Goal: Task Accomplishment & Management: Use online tool/utility

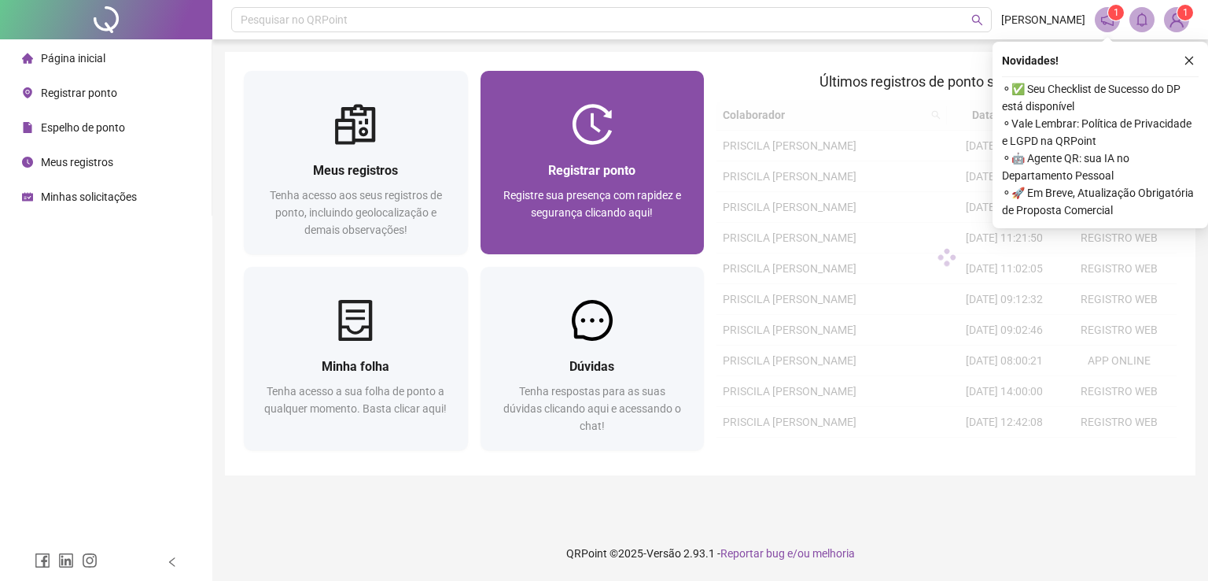
click at [576, 153] on div "Registrar ponto Registre sua presença com rapidez e segurança clicando aqui!" at bounding box center [593, 199] width 224 height 109
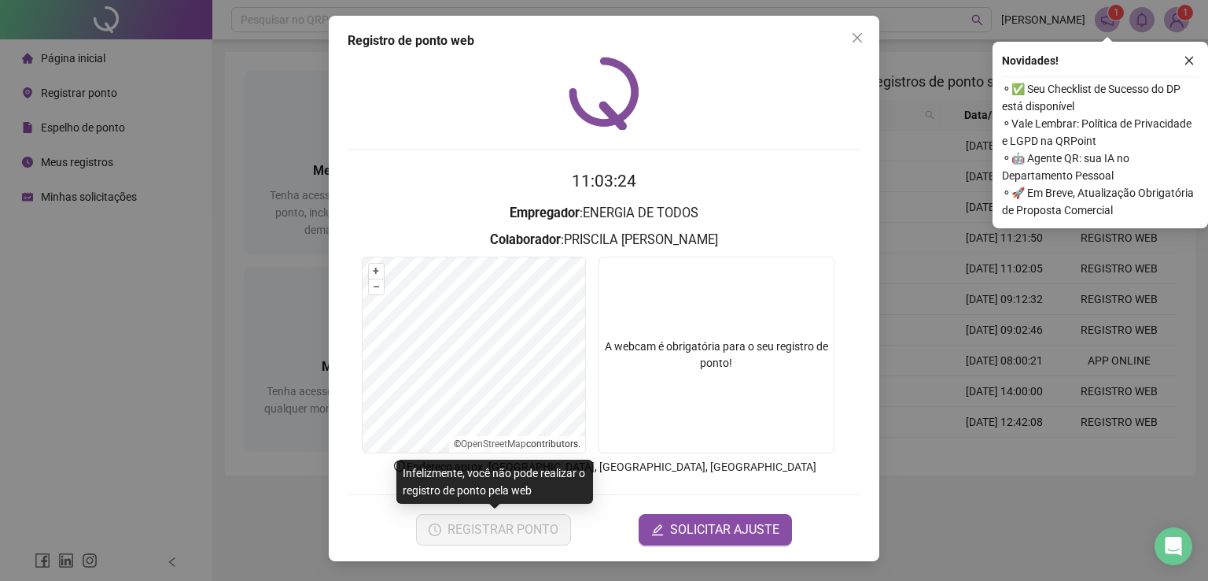
click at [189, 434] on div "Registro de ponto web 11:03:24 Empregador : ENERGIA DE TODOS Colaborador : PRIS…" at bounding box center [604, 290] width 1208 height 581
click at [855, 35] on header "Pesquisar no QRPoint PRISCILA PEREIRA 1 1" at bounding box center [710, 19] width 996 height 39
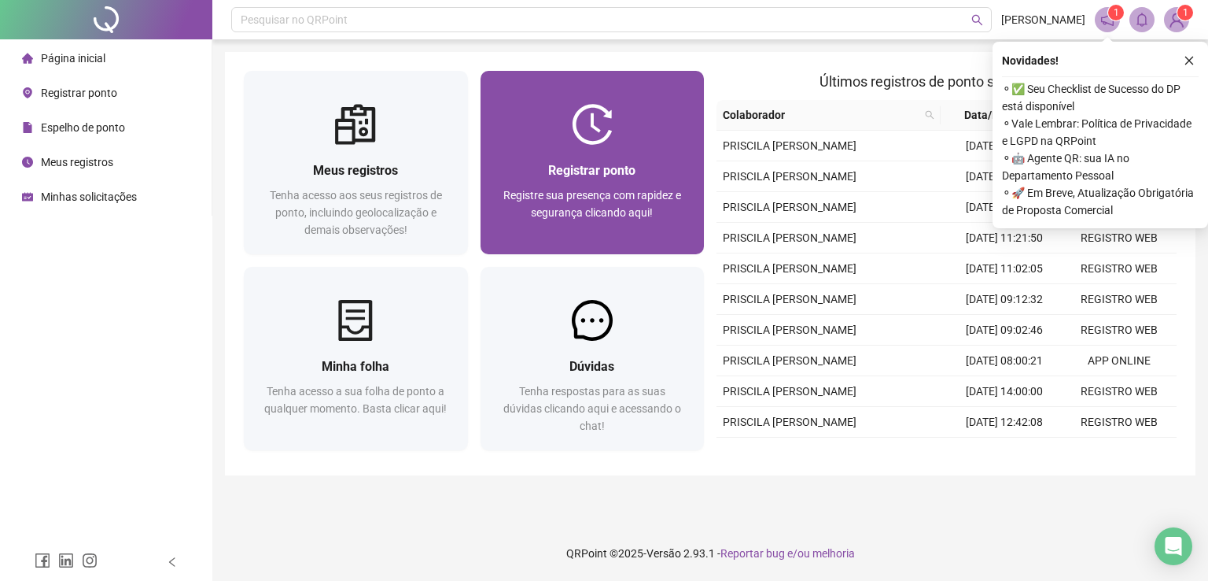
click at [627, 139] on div at bounding box center [593, 124] width 224 height 41
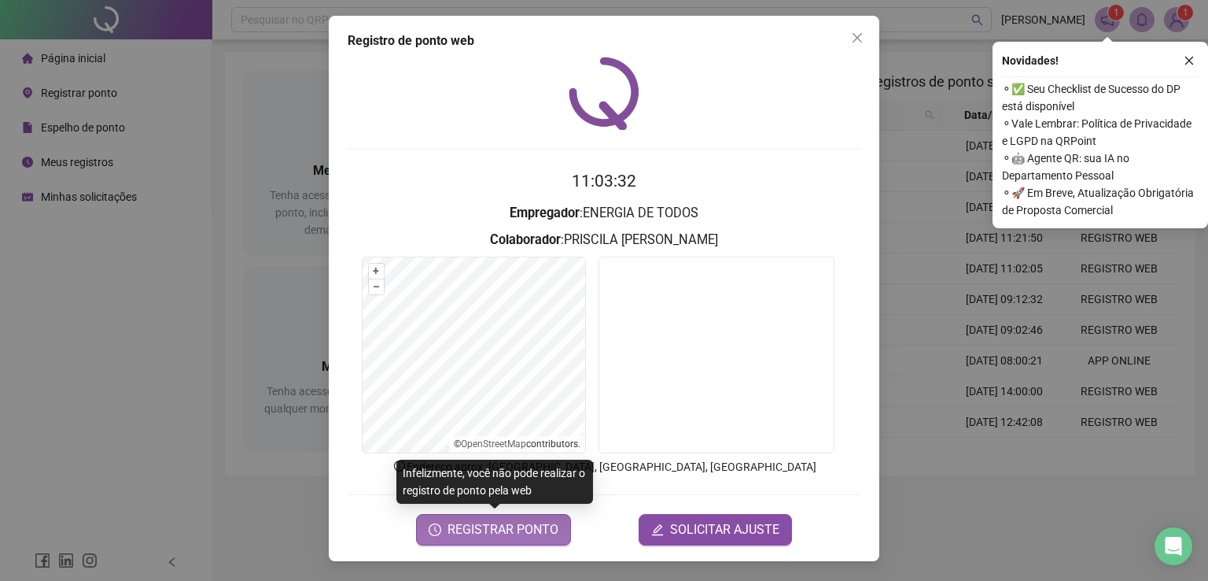
click at [512, 539] on button "REGISTRAR PONTO" at bounding box center [493, 529] width 155 height 31
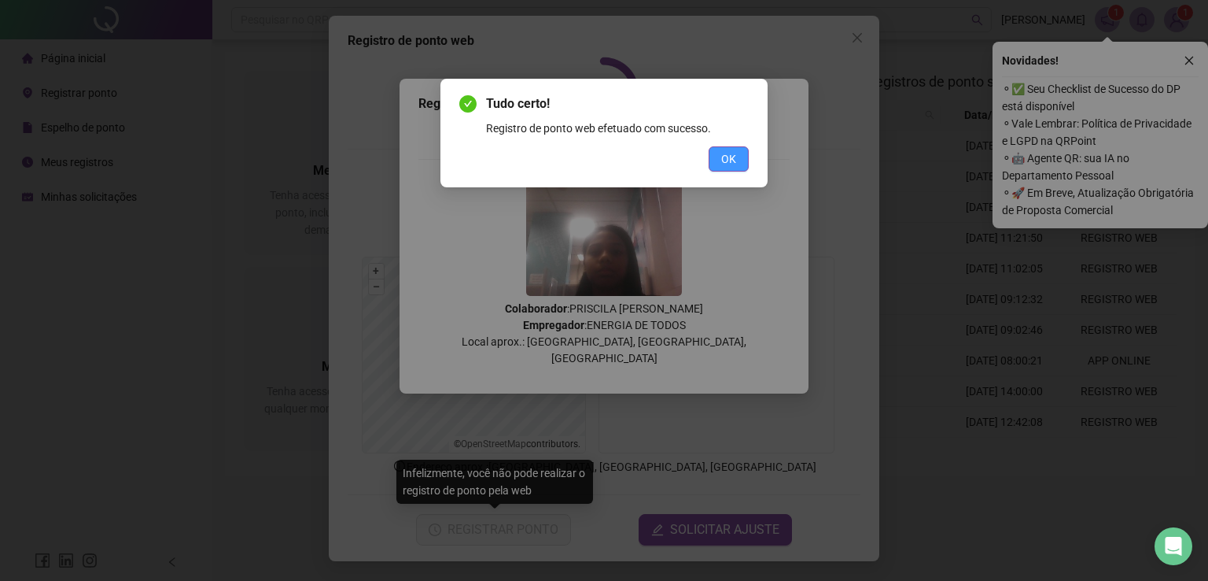
click at [727, 168] on button "OK" at bounding box center [729, 158] width 40 height 25
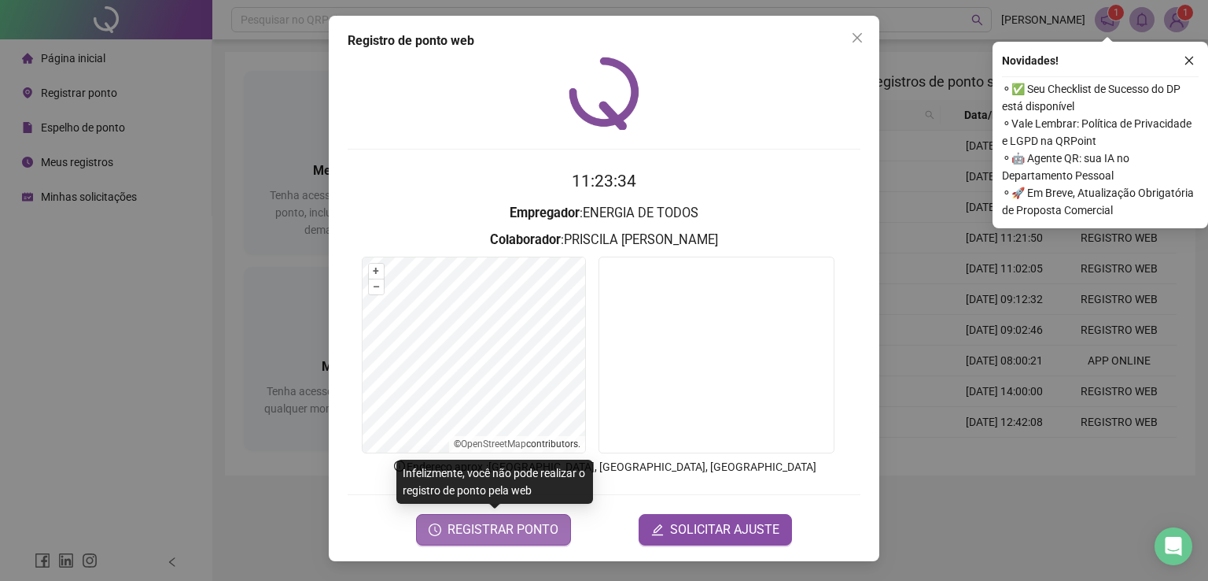
click at [504, 533] on span "REGISTRAR PONTO" at bounding box center [503, 529] width 111 height 19
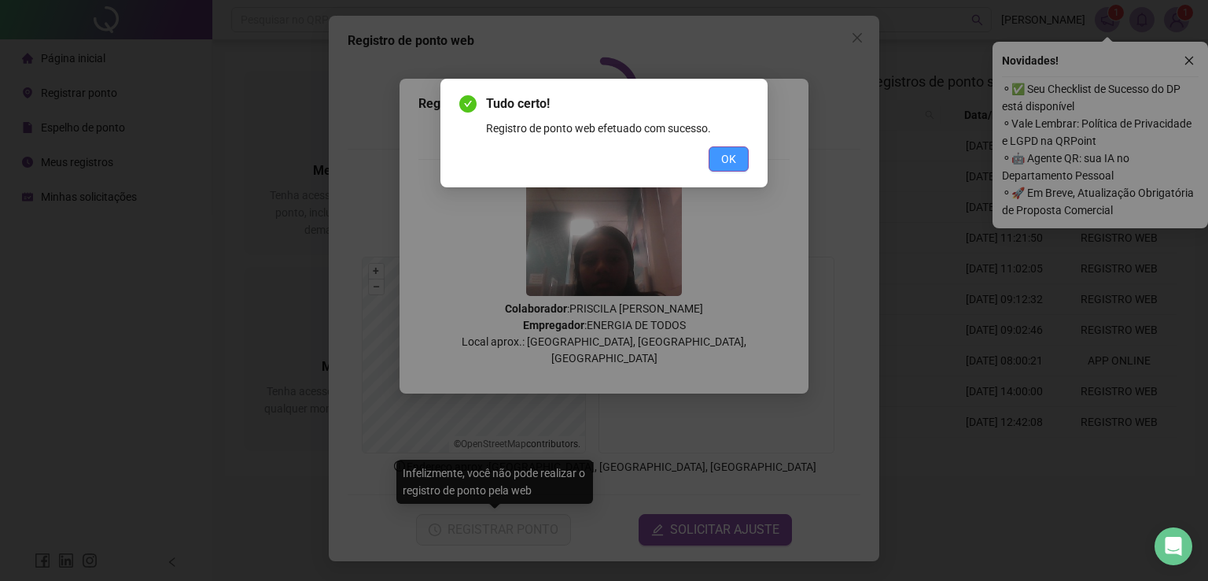
click at [731, 162] on span "OK" at bounding box center [728, 158] width 15 height 17
